Goal: Find specific page/section: Find specific page/section

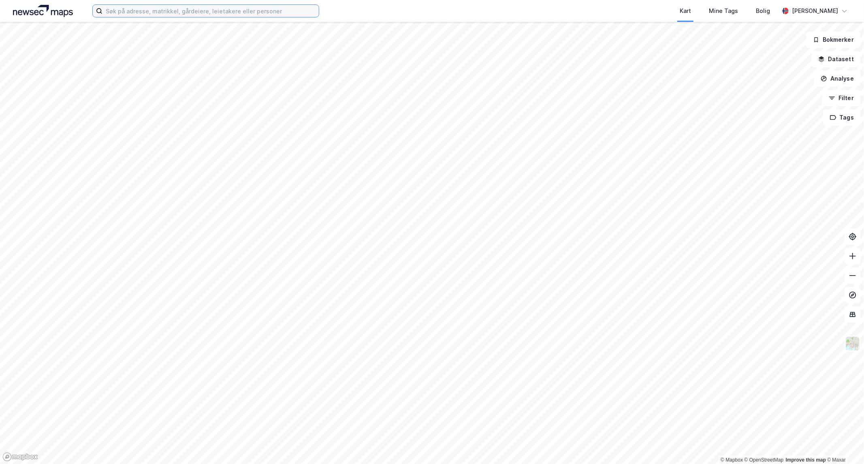
click at [119, 9] on input at bounding box center [211, 11] width 216 height 12
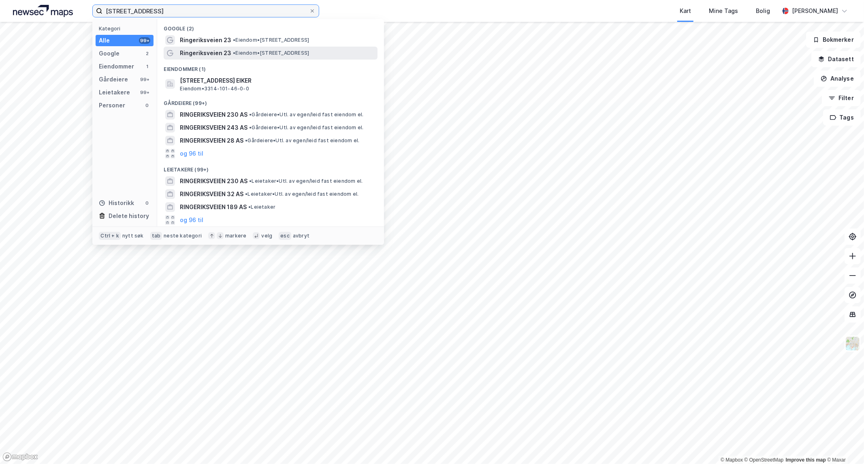
type input "[STREET_ADDRESS]"
click at [247, 50] on span "• Eiendom • [STREET_ADDRESS]" at bounding box center [271, 53] width 76 height 6
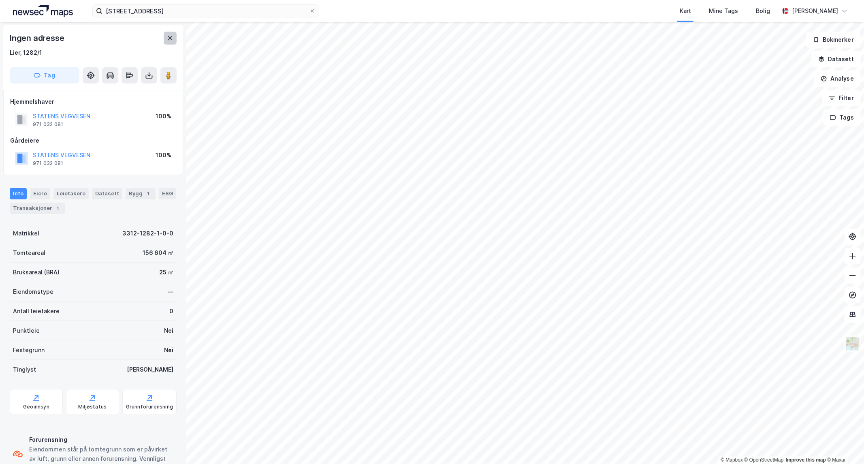
click at [168, 43] on button at bounding box center [170, 38] width 13 height 13
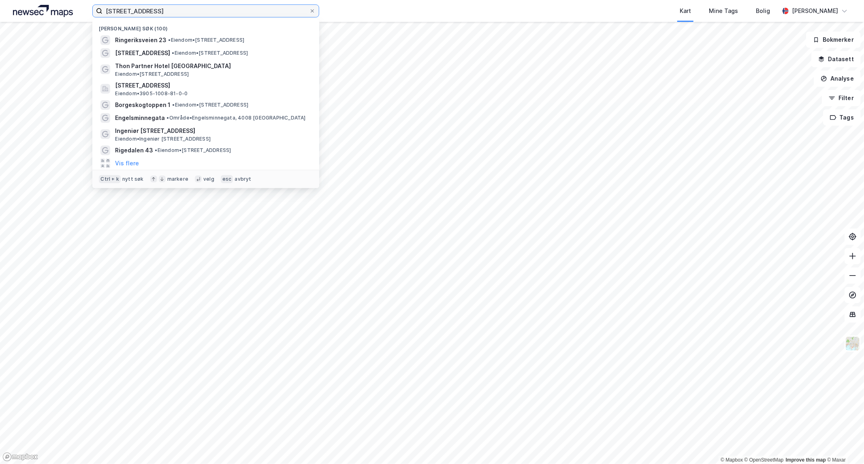
drag, startPoint x: 161, startPoint y: 11, endPoint x: 0, endPoint y: -6, distance: 161.8
click at [0, 0] on html "[STREET_ADDRESS] Nylige søk (100) [STREET_ADDRESS] • Eiendom • [STREET_ADDRESS]…" at bounding box center [432, 232] width 864 height 464
click at [468, 2] on div "Kart Mine Tags Bolig" at bounding box center [568, 11] width 421 height 22
